Goal: Task Accomplishment & Management: Manage account settings

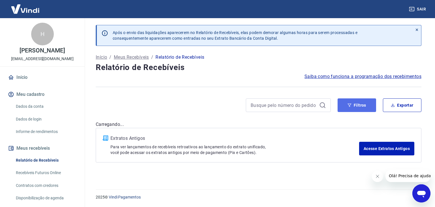
click at [353, 106] on button "Filtros" at bounding box center [356, 105] width 38 height 14
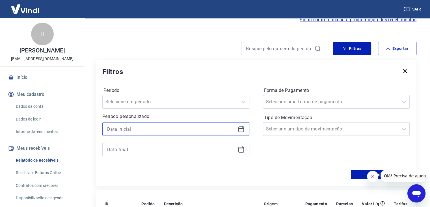
click at [173, 130] on input at bounding box center [171, 129] width 128 height 8
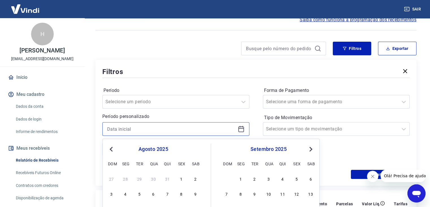
scroll to position [113, 0]
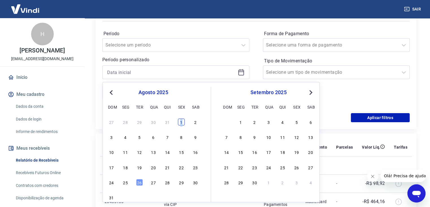
click at [181, 123] on div "1" at bounding box center [181, 121] width 7 height 7
type input "[DATE]"
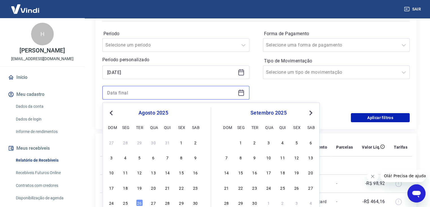
click at [163, 94] on input at bounding box center [171, 92] width 128 height 8
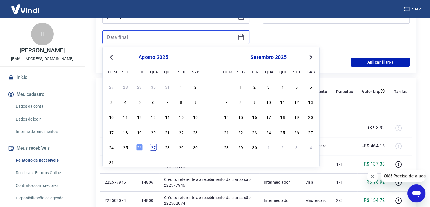
scroll to position [170, 0]
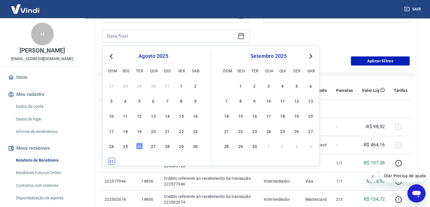
click at [113, 160] on div "31" at bounding box center [111, 161] width 7 height 7
type input "[DATE]"
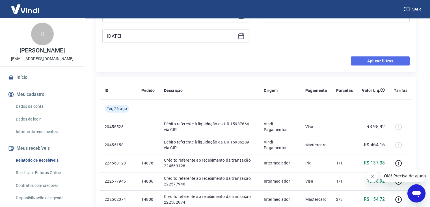
click at [386, 61] on button "Aplicar filtros" at bounding box center [380, 60] width 59 height 9
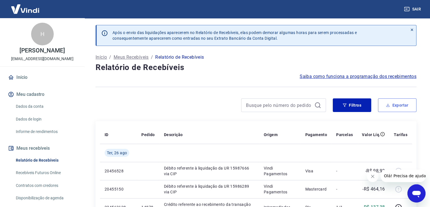
click at [393, 105] on button "Exportar" at bounding box center [397, 105] width 38 height 14
type input "[DATE]"
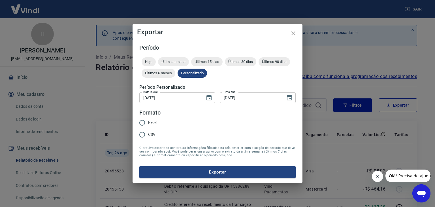
click at [148, 119] on span "Excel" at bounding box center [152, 122] width 9 height 6
click at [148, 119] on input "Excel" at bounding box center [142, 123] width 12 height 12
radio input "true"
drag, startPoint x: 179, startPoint y: 96, endPoint x: 126, endPoint y: 93, distance: 53.0
click at [126, 93] on div "Exportar Período Hoje Última semana Últimos 15 dias Últimos 30 dias Últimos 90 …" at bounding box center [217, 103] width 435 height 207
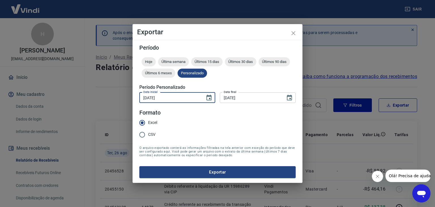
click at [165, 100] on input "[DATE]" at bounding box center [170, 97] width 62 height 10
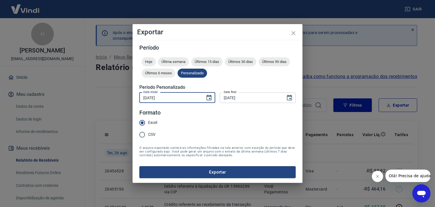
click at [165, 100] on input "[DATE]" at bounding box center [170, 97] width 62 height 10
click at [207, 98] on icon "Choose date, selected date is 1 de ago de 2025" at bounding box center [208, 97] width 7 height 7
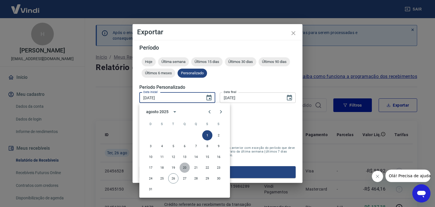
click at [185, 168] on button "20" at bounding box center [184, 167] width 10 height 10
type input "[DATE]"
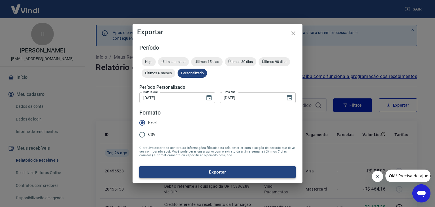
click at [175, 173] on button "Exportar" at bounding box center [217, 172] width 156 height 12
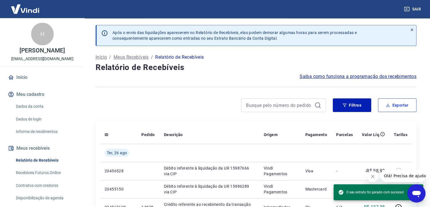
scroll to position [95, 0]
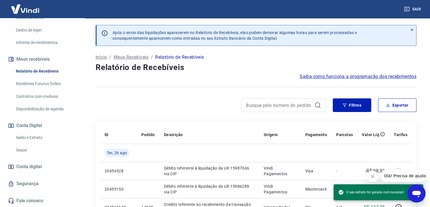
click at [34, 138] on link "Saldo e Extrato" at bounding box center [46, 138] width 64 height 12
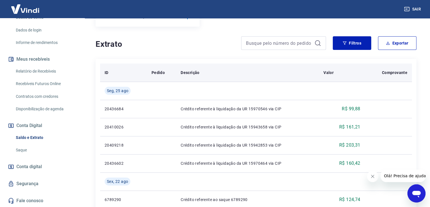
scroll to position [85, 0]
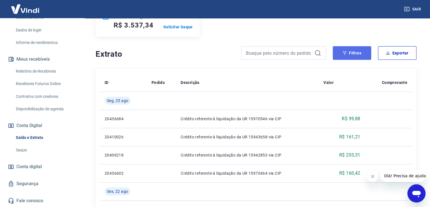
click at [359, 57] on button "Filtros" at bounding box center [352, 53] width 38 height 14
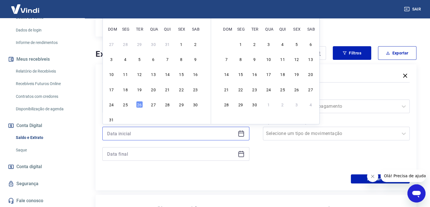
click at [153, 137] on input at bounding box center [171, 133] width 128 height 8
drag, startPoint x: 168, startPoint y: 77, endPoint x: 165, endPoint y: 85, distance: 8.8
click at [167, 77] on div "14" at bounding box center [167, 74] width 7 height 7
type input "[DATE]"
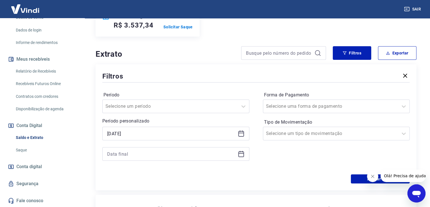
click at [144, 149] on div at bounding box center [175, 154] width 147 height 14
click at [146, 153] on input at bounding box center [171, 153] width 128 height 8
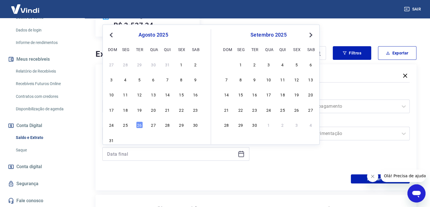
click at [172, 94] on div "10 11 12 13 14 15 16" at bounding box center [153, 94] width 92 height 8
click at [172, 93] on div "10 11 12 13 14 15 16" at bounding box center [153, 94] width 92 height 8
click at [170, 93] on div "14" at bounding box center [167, 94] width 7 height 7
type input "[DATE]"
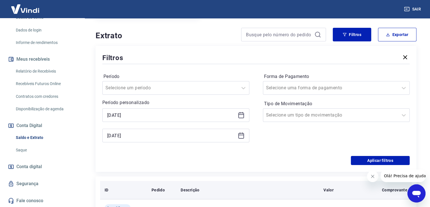
scroll to position [142, 0]
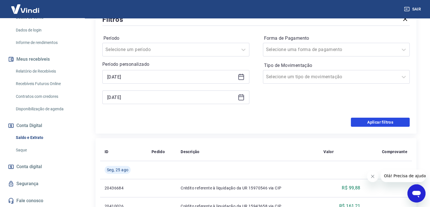
click at [358, 125] on button "Aplicar filtros" at bounding box center [380, 121] width 59 height 9
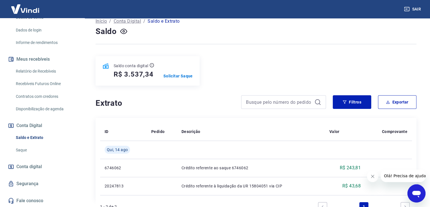
scroll to position [78, 0]
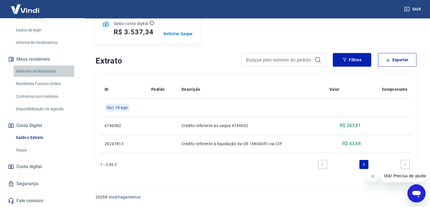
click at [29, 72] on link "Relatório de Recebíveis" at bounding box center [46, 71] width 64 height 12
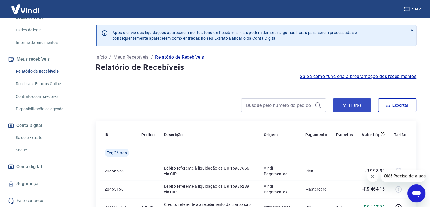
drag, startPoint x: 336, startPoint y: 113, endPoint x: 340, endPoint y: 111, distance: 4.1
click at [339, 113] on div "Filtros Exportar" at bounding box center [256, 107] width 321 height 18
click at [340, 111] on button "Filtros" at bounding box center [352, 105] width 38 height 14
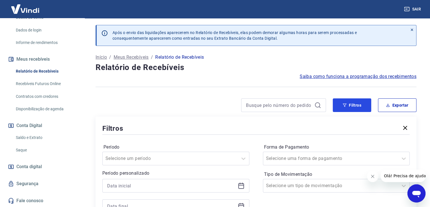
scroll to position [85, 0]
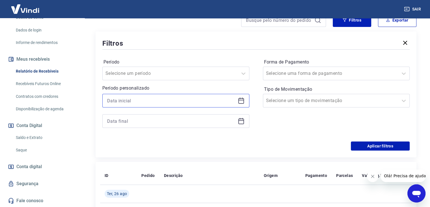
click at [136, 98] on input at bounding box center [171, 100] width 128 height 8
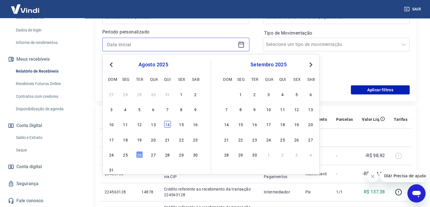
scroll to position [142, 0]
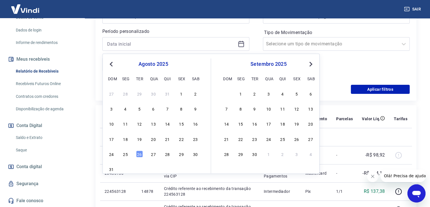
click at [179, 95] on div "1" at bounding box center [181, 93] width 7 height 7
type input "[DATE]"
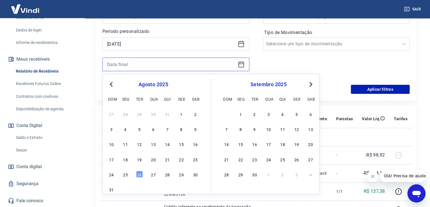
click at [138, 65] on input at bounding box center [171, 64] width 128 height 8
click at [141, 175] on div "26" at bounding box center [139, 173] width 7 height 7
type input "[DATE]"
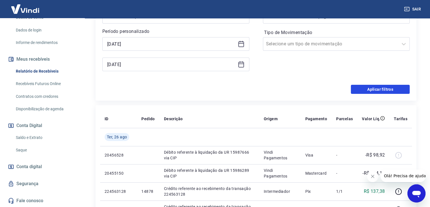
click at [400, 87] on button "Aplicar filtros" at bounding box center [380, 89] width 59 height 9
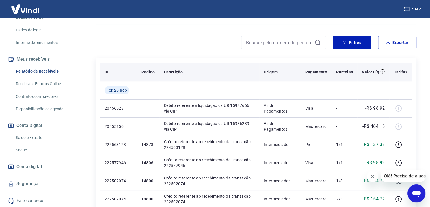
scroll to position [28, 0]
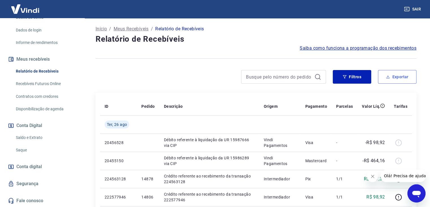
click at [399, 79] on button "Exportar" at bounding box center [397, 77] width 38 height 14
type input "[DATE]"
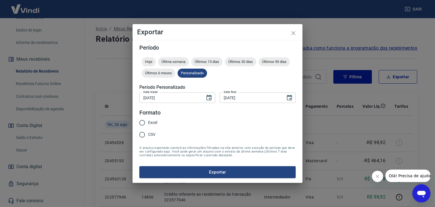
click at [157, 121] on div "Excel CSV" at bounding box center [150, 129] width 22 height 25
click at [155, 125] on span "Excel" at bounding box center [152, 122] width 9 height 6
click at [148, 125] on input "Excel" at bounding box center [142, 123] width 12 height 12
radio input "true"
click at [181, 171] on button "Exportar" at bounding box center [217, 172] width 156 height 12
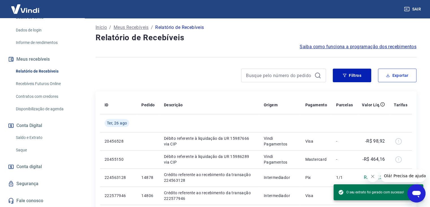
scroll to position [57, 0]
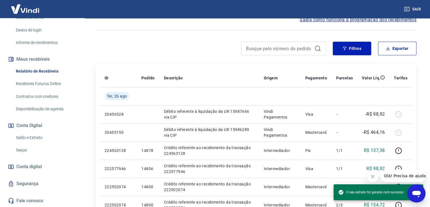
click at [66, 133] on link "Saldo e Extrato" at bounding box center [46, 138] width 64 height 12
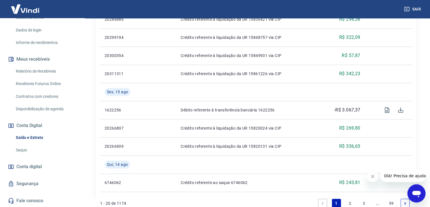
scroll to position [531, 0]
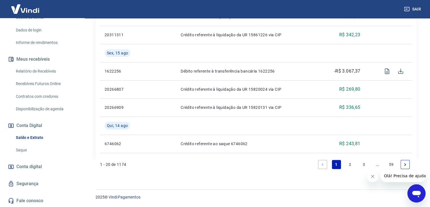
click at [351, 162] on link "2" at bounding box center [350, 164] width 9 height 9
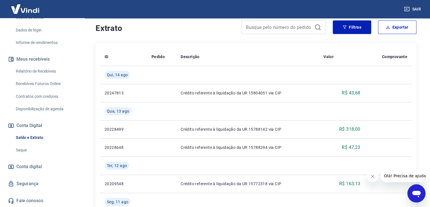
scroll to position [142, 0]
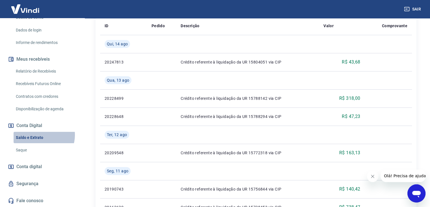
click at [43, 135] on link "Saldo e Extrato" at bounding box center [46, 138] width 64 height 12
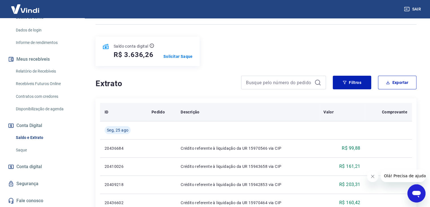
scroll to position [57, 0]
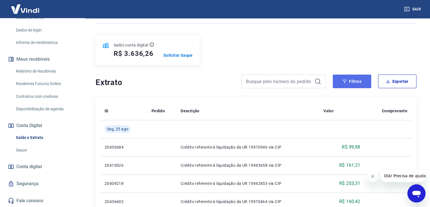
click at [359, 85] on button "Filtros" at bounding box center [352, 81] width 38 height 14
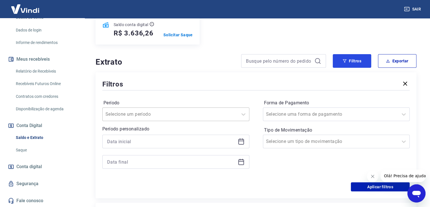
scroll to position [113, 0]
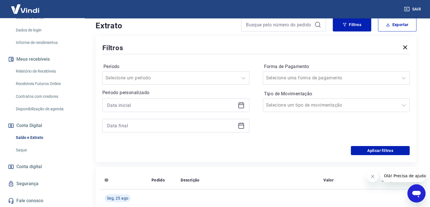
click at [182, 113] on div at bounding box center [175, 115] width 147 height 34
click at [173, 106] on input at bounding box center [171, 105] width 128 height 8
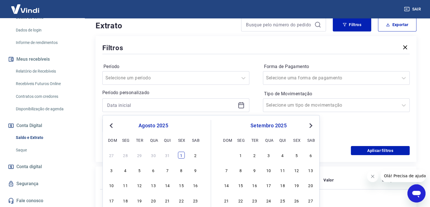
click at [181, 158] on div "27 28 29 30 31 1 2" at bounding box center [153, 155] width 92 height 8
click at [181, 158] on div "1" at bounding box center [181, 154] width 7 height 7
type input "[DATE]"
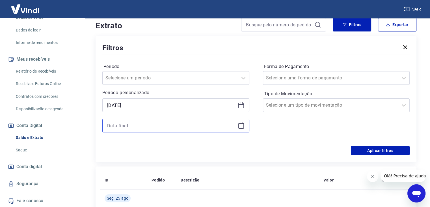
click at [170, 122] on input at bounding box center [171, 125] width 128 height 8
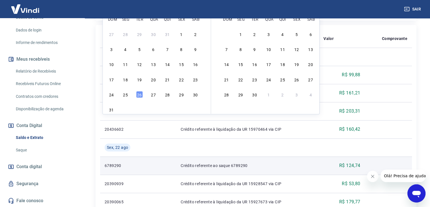
scroll to position [255, 0]
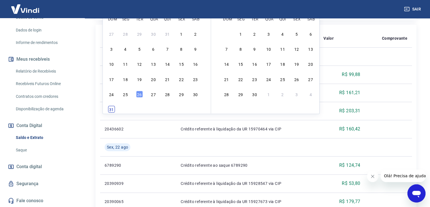
click at [110, 109] on div "31" at bounding box center [111, 109] width 7 height 7
type input "[DATE]"
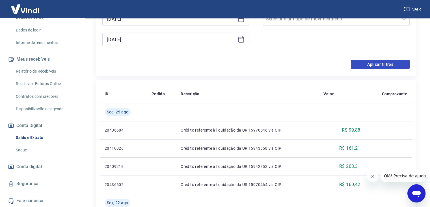
scroll to position [170, 0]
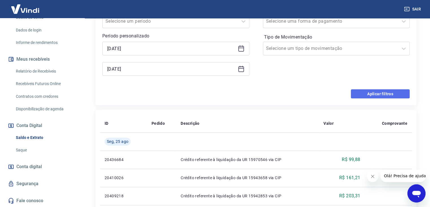
click at [361, 95] on button "Aplicar filtros" at bounding box center [380, 93] width 59 height 9
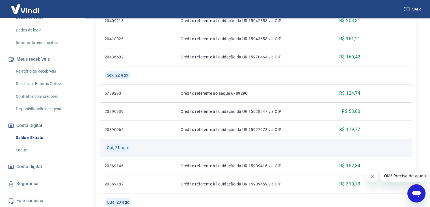
scroll to position [135, 0]
